Goal: Information Seeking & Learning: Learn about a topic

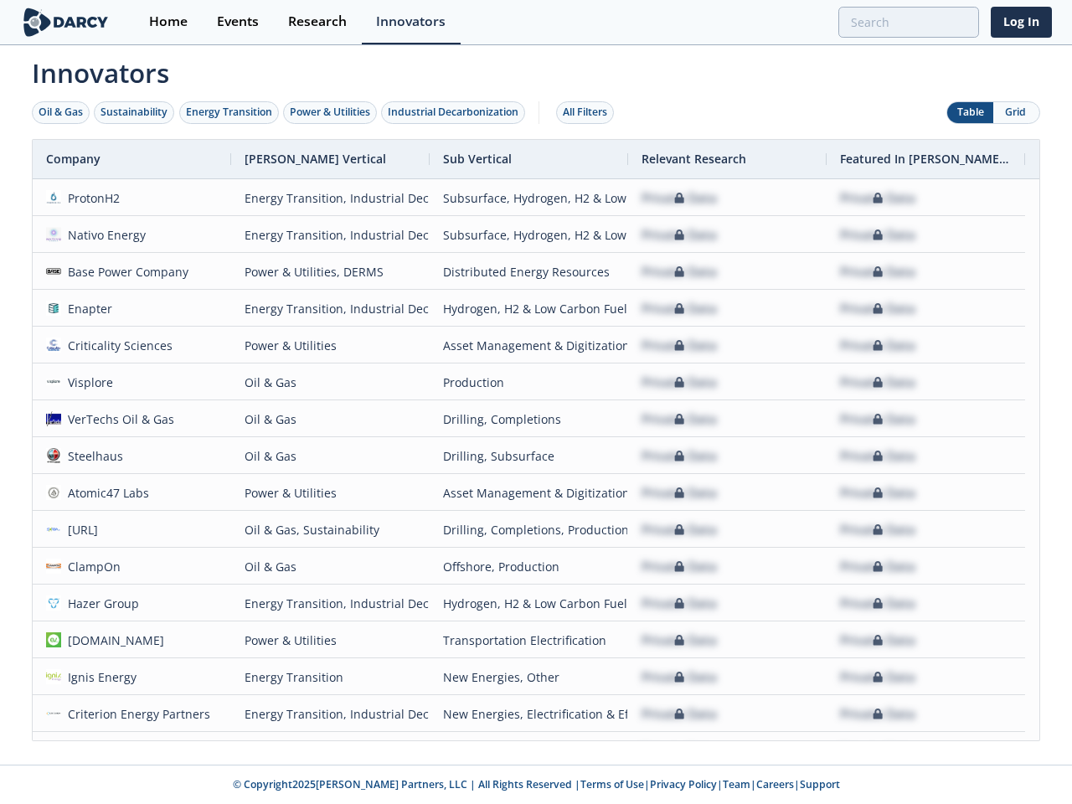
click at [61, 112] on div "Oil & Gas" at bounding box center [61, 112] width 44 height 15
click at [135, 112] on div "Sustainability" at bounding box center [134, 112] width 67 height 15
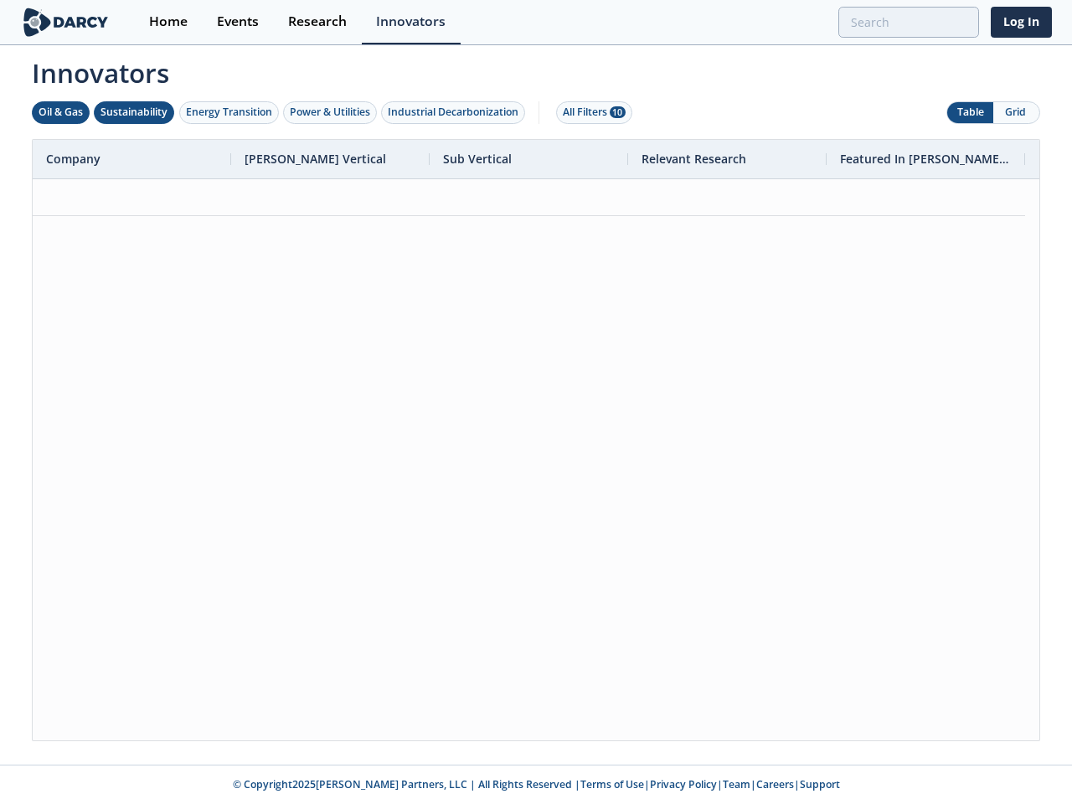
click at [230, 112] on div "Energy Transition" at bounding box center [229, 112] width 86 height 15
click at [332, 112] on div "Power & Utilities" at bounding box center [330, 112] width 80 height 15
click at [457, 112] on div "Industrial Decarbonization" at bounding box center [453, 112] width 131 height 15
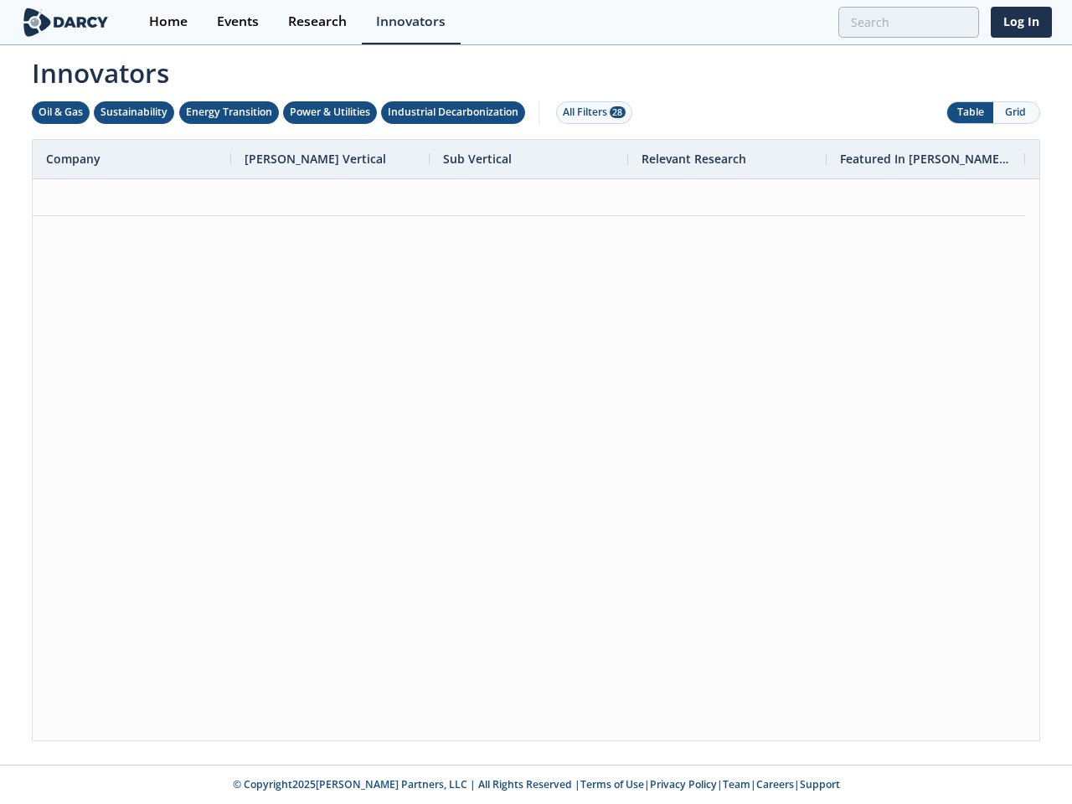
click at [590, 112] on div "All Filters 28" at bounding box center [594, 112] width 63 height 15
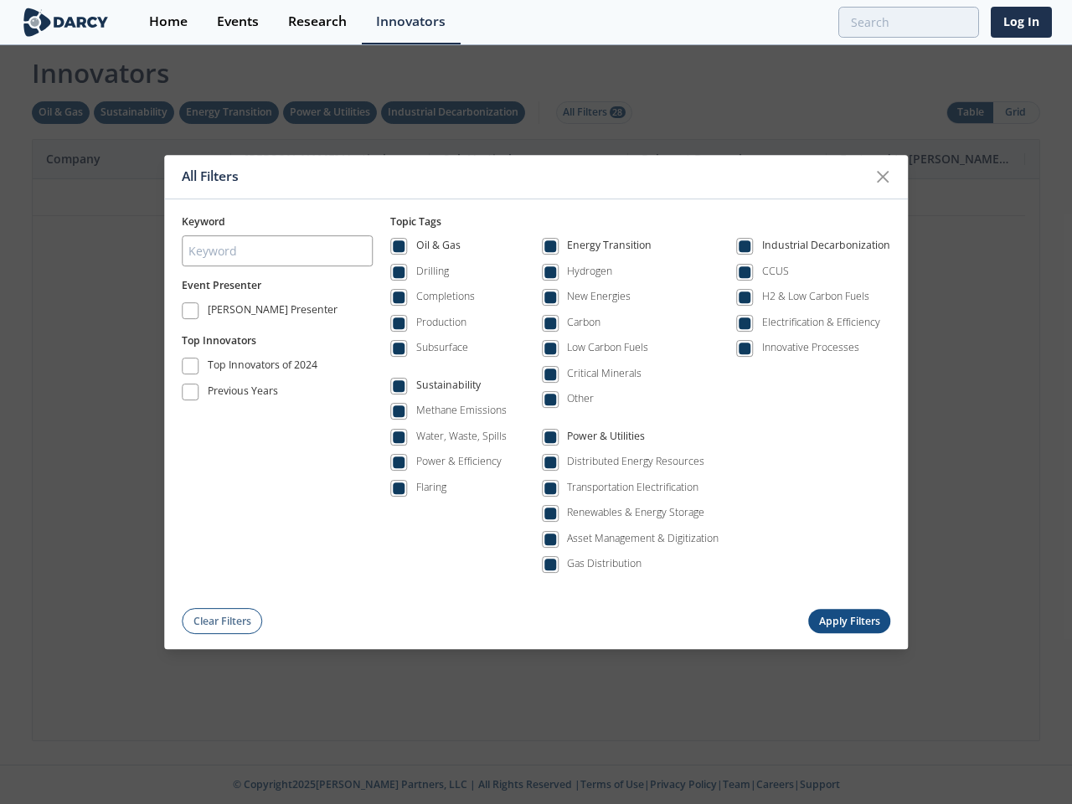
click at [970, 112] on div "All Filters Keyword Event Presenter [PERSON_NAME] Presenter Top Innovators Top …" at bounding box center [536, 402] width 1072 height 804
